Goal: Information Seeking & Learning: Learn about a topic

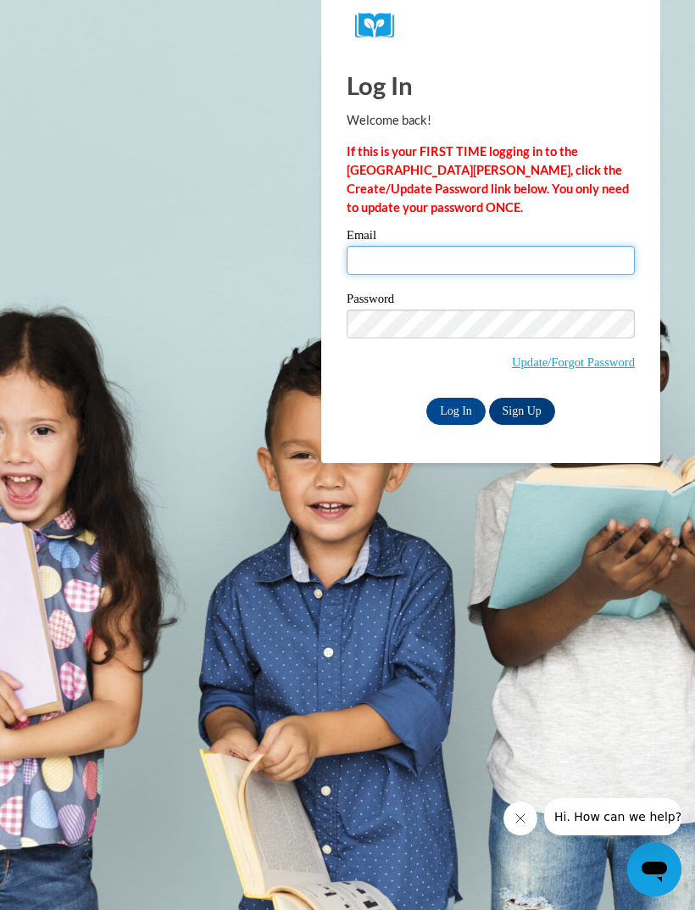
type input "[EMAIL_ADDRESS][DOMAIN_NAME]"
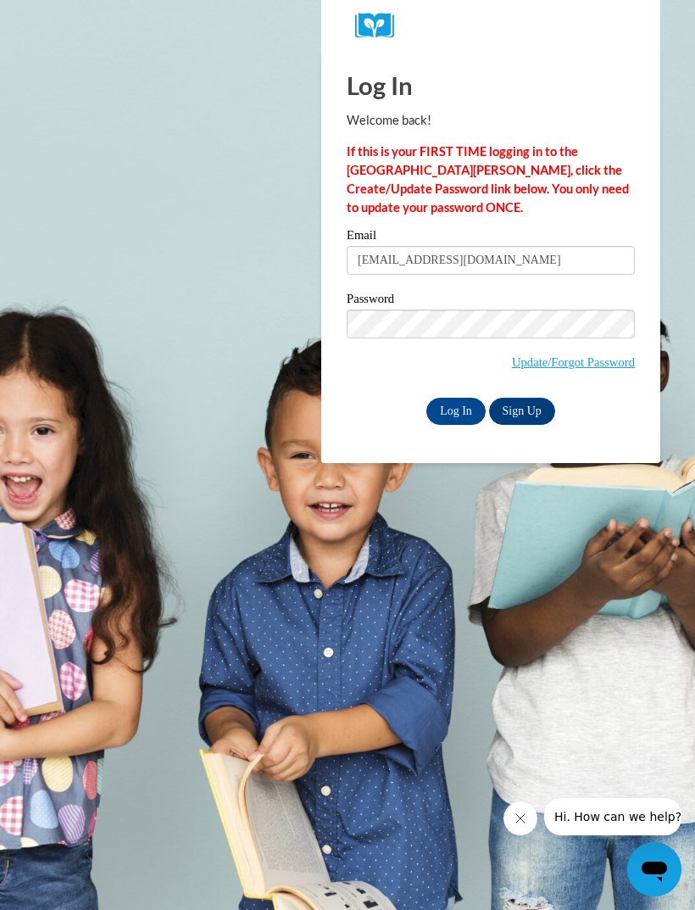
click at [456, 409] on input "Log In" at bounding box center [455, 411] width 59 height 27
click at [467, 409] on input "Log In" at bounding box center [455, 411] width 59 height 27
click at [473, 419] on input "Log In" at bounding box center [455, 411] width 59 height 27
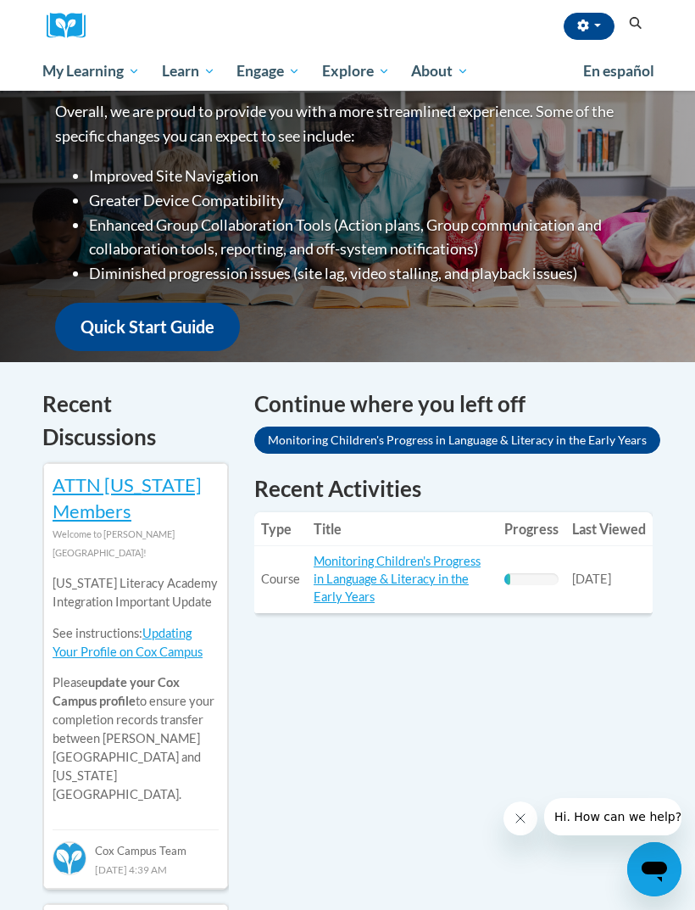
scroll to position [273, 0]
click at [420, 582] on link "Monitoring Children's Progress in Language & Literacy in the Early Years" at bounding box center [397, 579] width 167 height 50
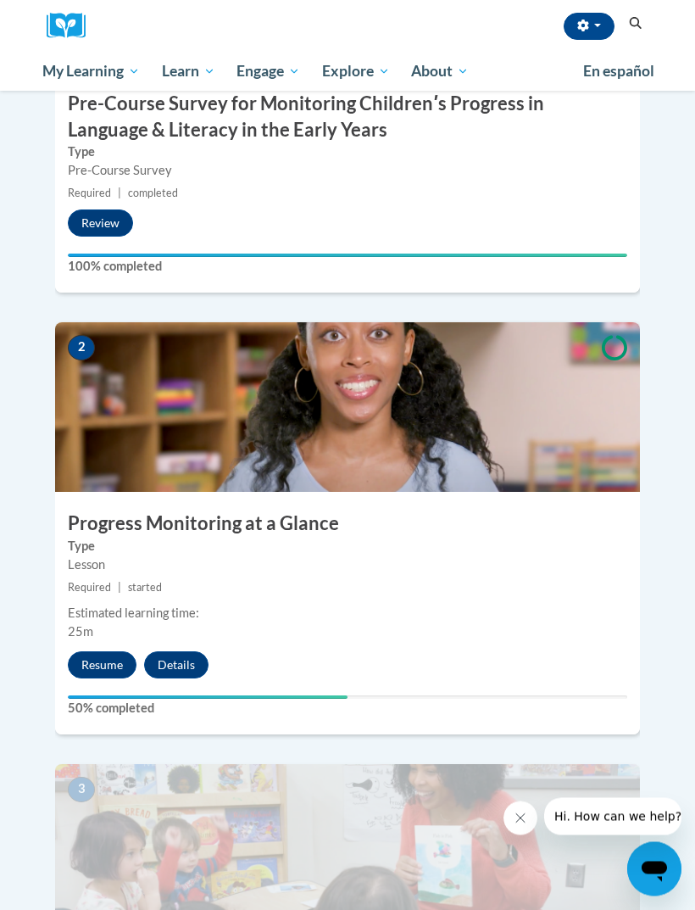
scroll to position [723, 0]
click at [123, 651] on button "Resume" at bounding box center [102, 664] width 69 height 27
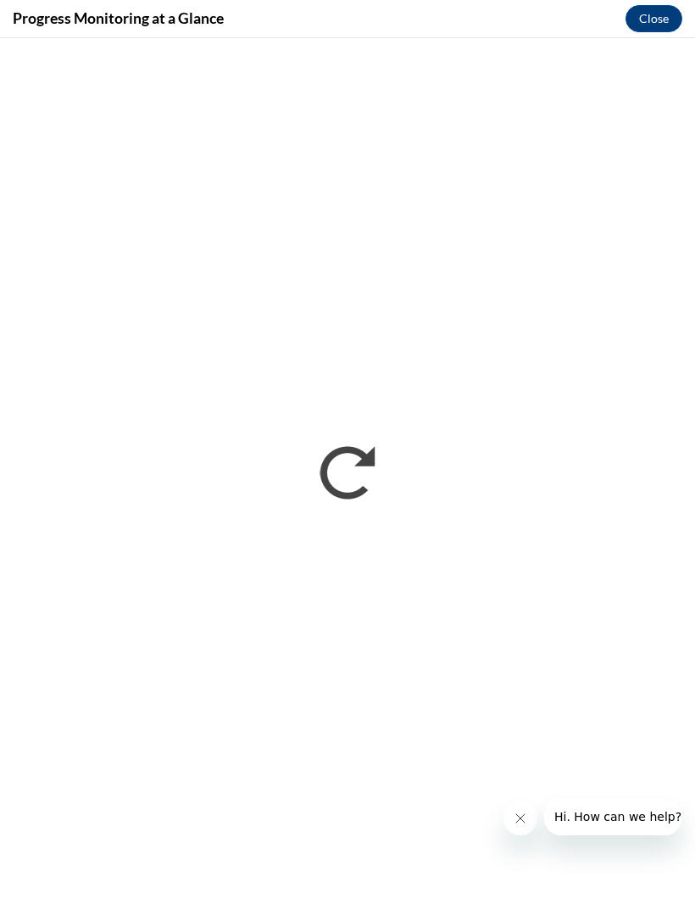
scroll to position [0, 0]
